Goal: Transaction & Acquisition: Purchase product/service

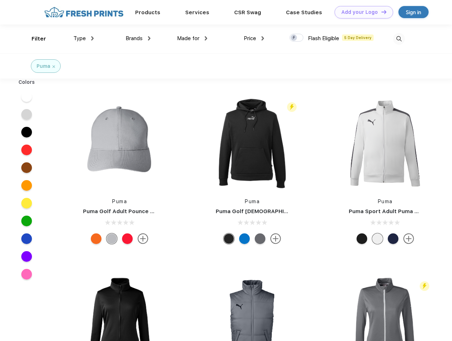
click at [362, 12] on link "Add your Logo Design Tool" at bounding box center [364, 12] width 59 height 12
click at [0, 0] on div "Design Tool" at bounding box center [0, 0] width 0 height 0
click at [381, 12] on link "Add your Logo Design Tool" at bounding box center [364, 12] width 59 height 12
click at [34, 39] on div "Filter" at bounding box center [39, 39] width 15 height 8
click at [84, 38] on span "Type" at bounding box center [80, 38] width 12 height 6
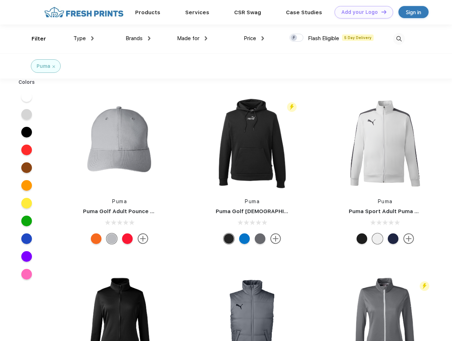
click at [138, 38] on span "Brands" at bounding box center [134, 38] width 17 height 6
click at [192, 38] on span "Made for" at bounding box center [188, 38] width 22 height 6
click at [254, 38] on span "Price" at bounding box center [250, 38] width 12 height 6
click at [297, 38] on div at bounding box center [297, 38] width 14 height 8
click at [294, 38] on input "checkbox" at bounding box center [292, 35] width 5 height 5
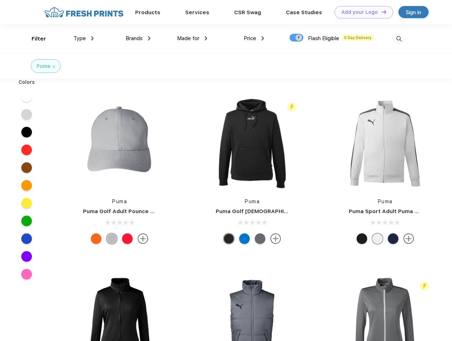
click at [399, 39] on img at bounding box center [399, 39] width 12 height 12
